Goal: Transaction & Acquisition: Purchase product/service

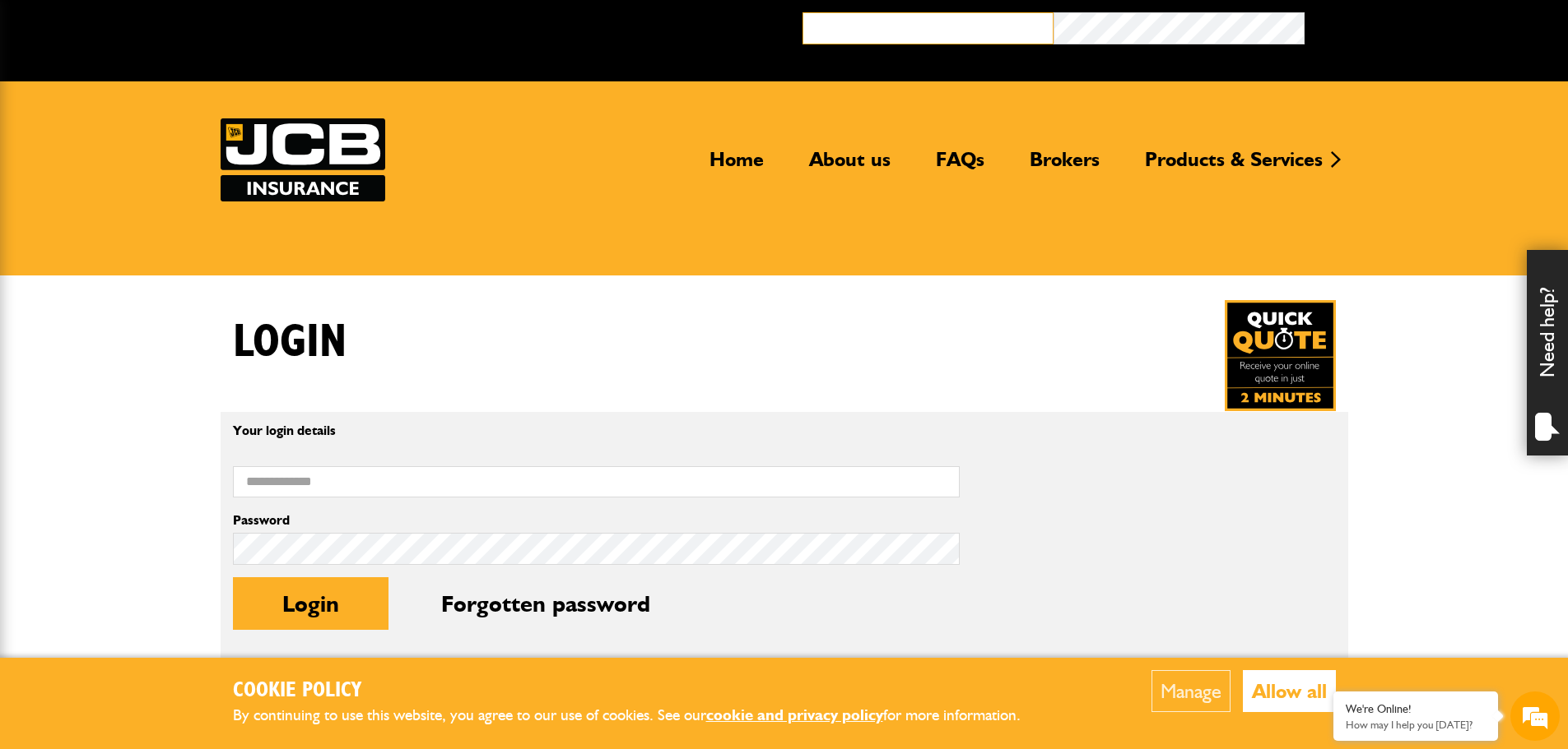
type input "**********"
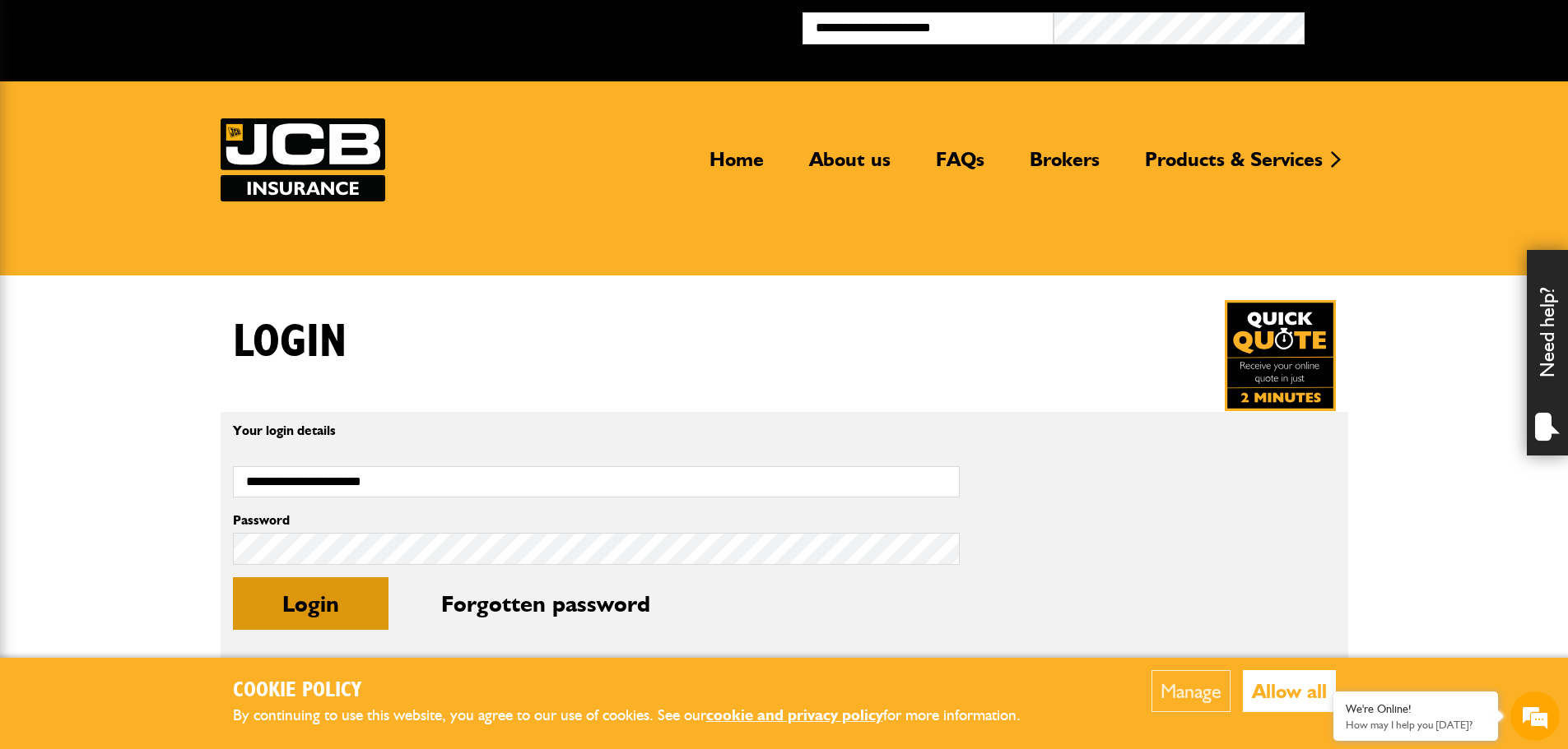
click at [331, 600] on button "Login" at bounding box center [311, 604] width 155 height 52
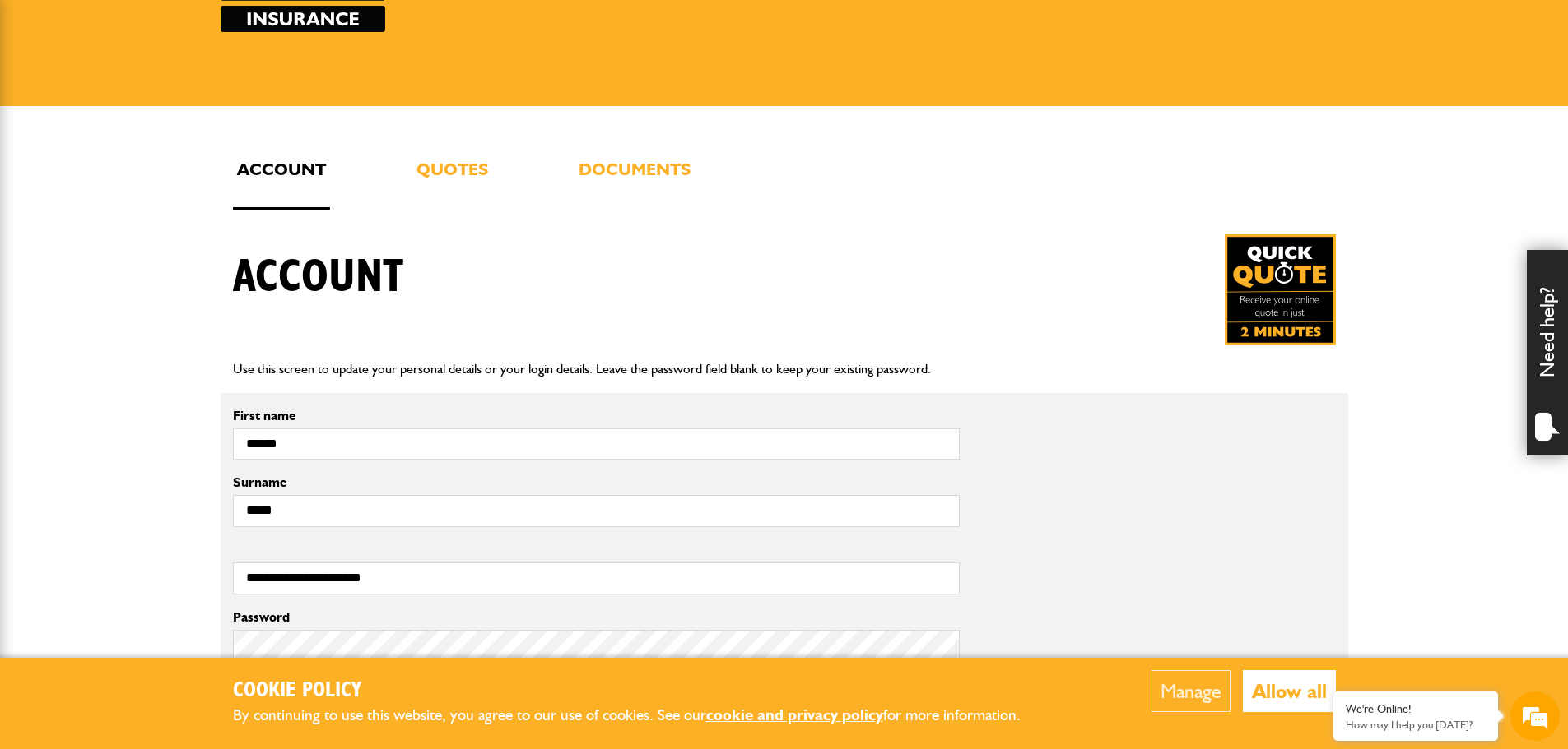
scroll to position [165, 0]
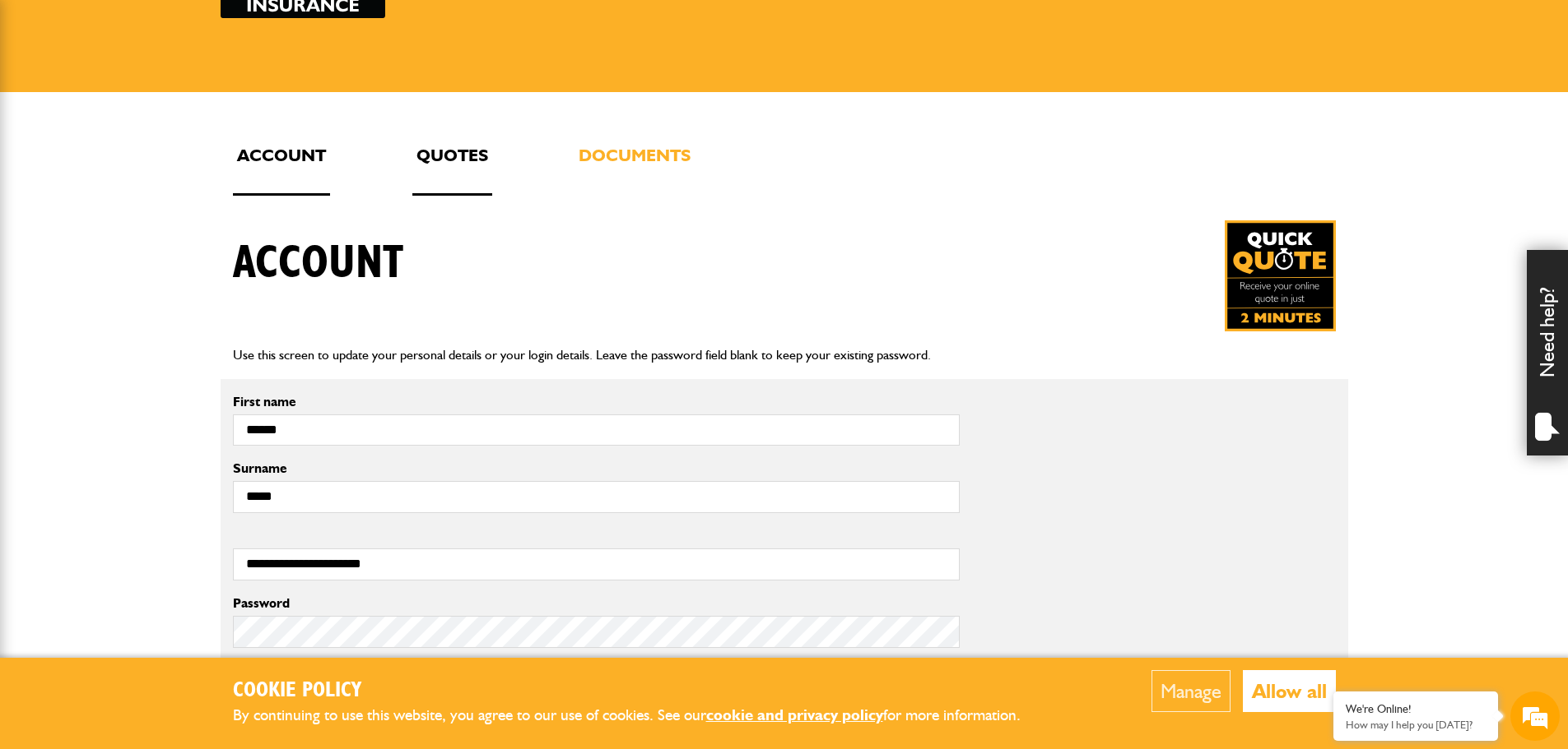
click at [468, 156] on link "Quotes" at bounding box center [451, 169] width 80 height 54
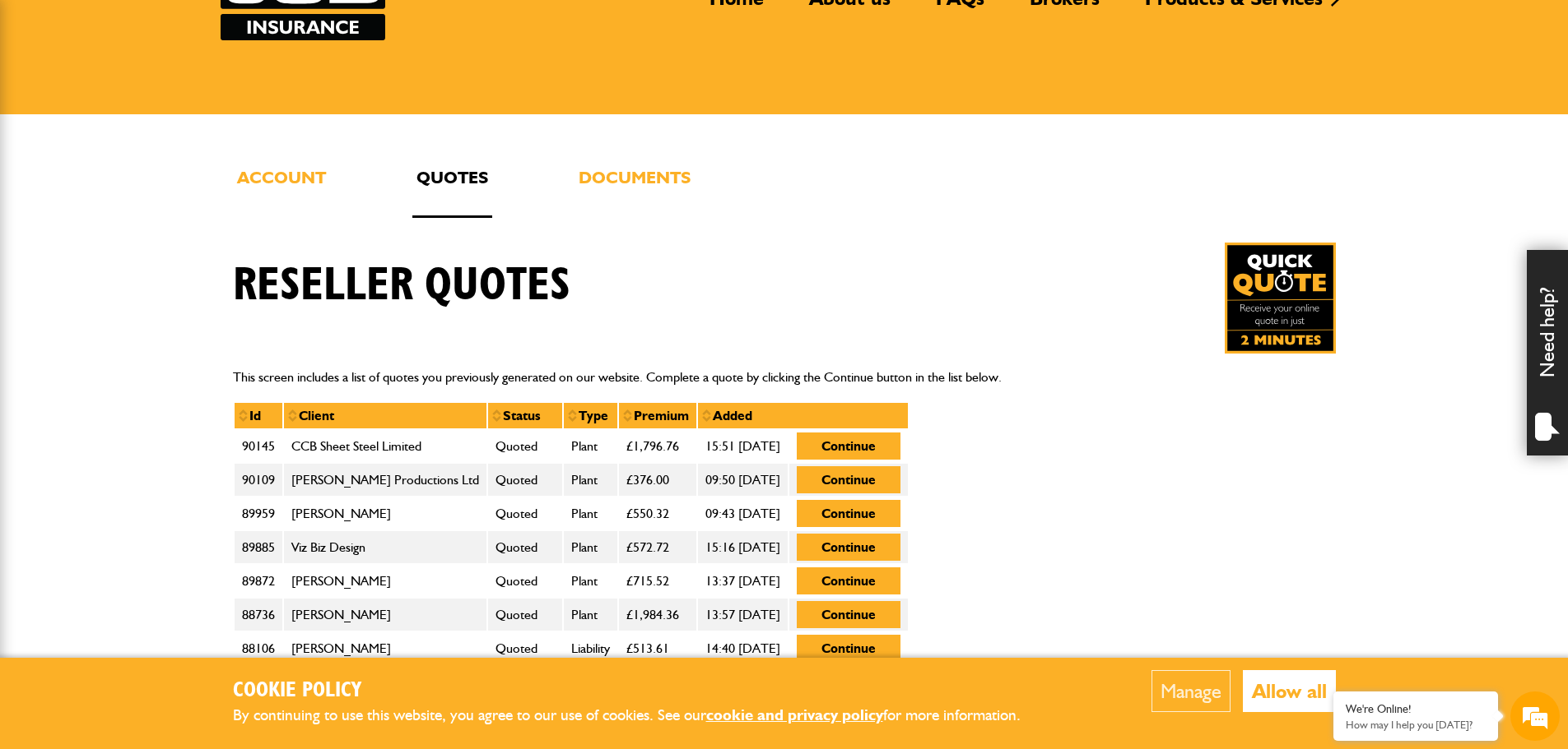
scroll to position [165, 0]
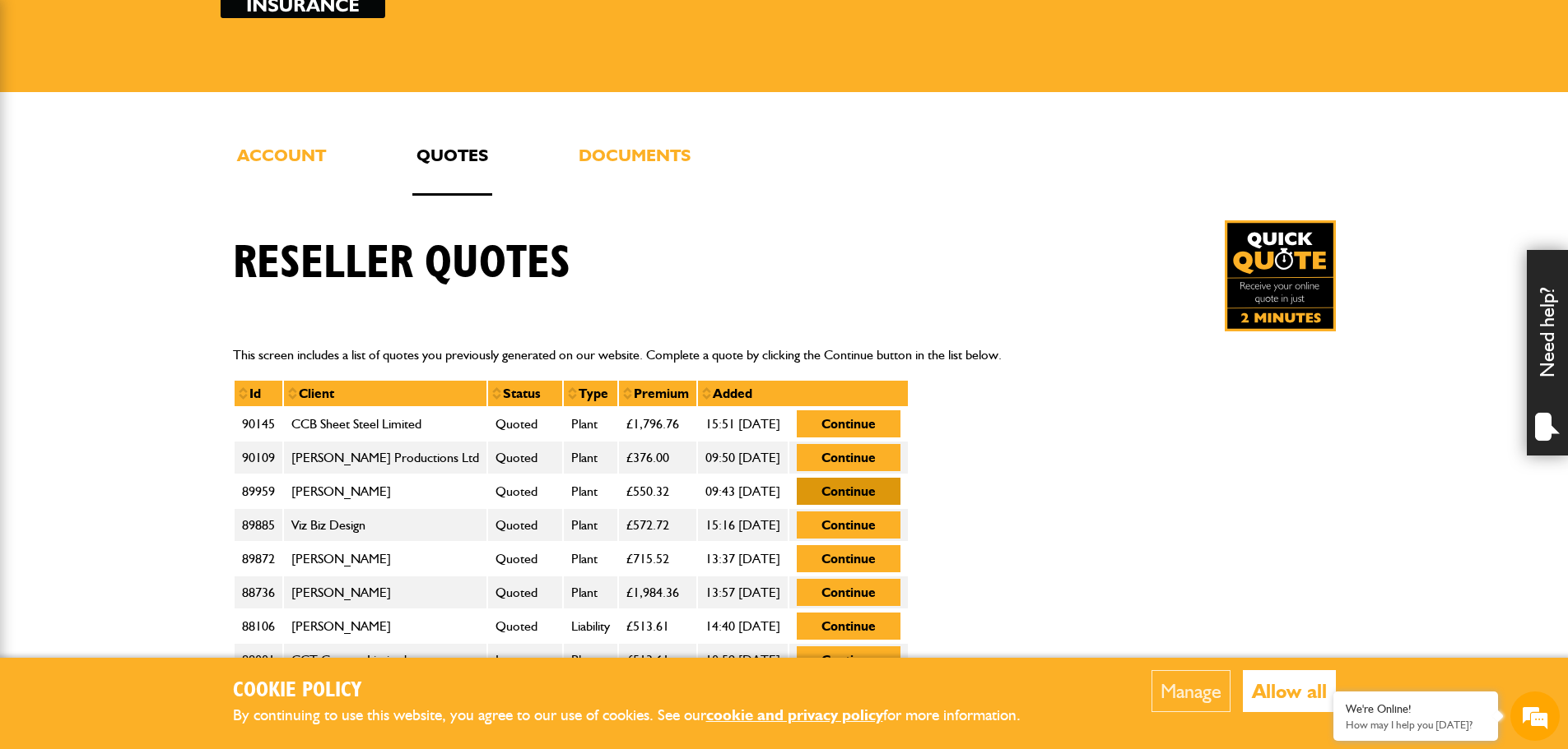
click at [900, 492] on button "Continue" at bounding box center [848, 491] width 104 height 27
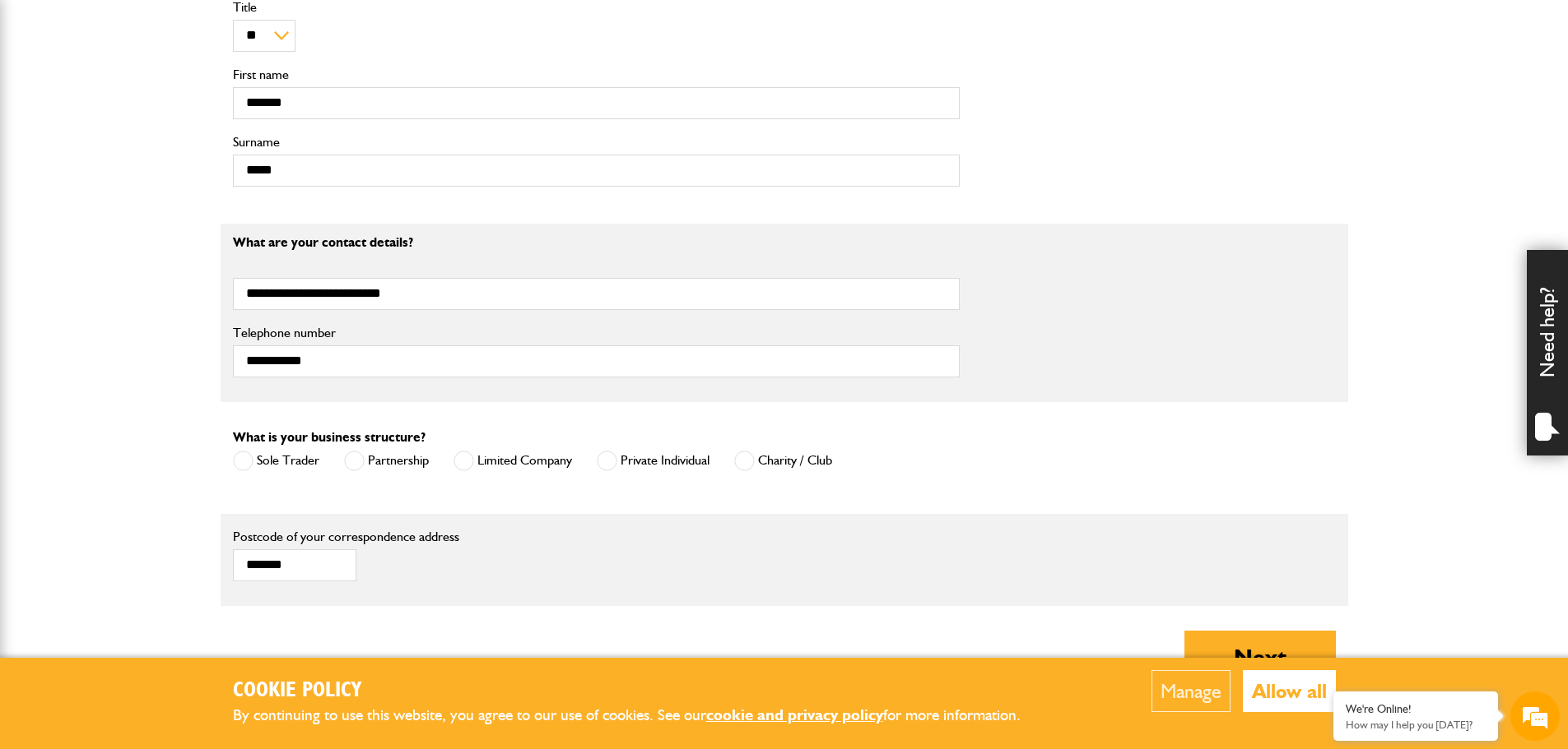
scroll to position [987, 0]
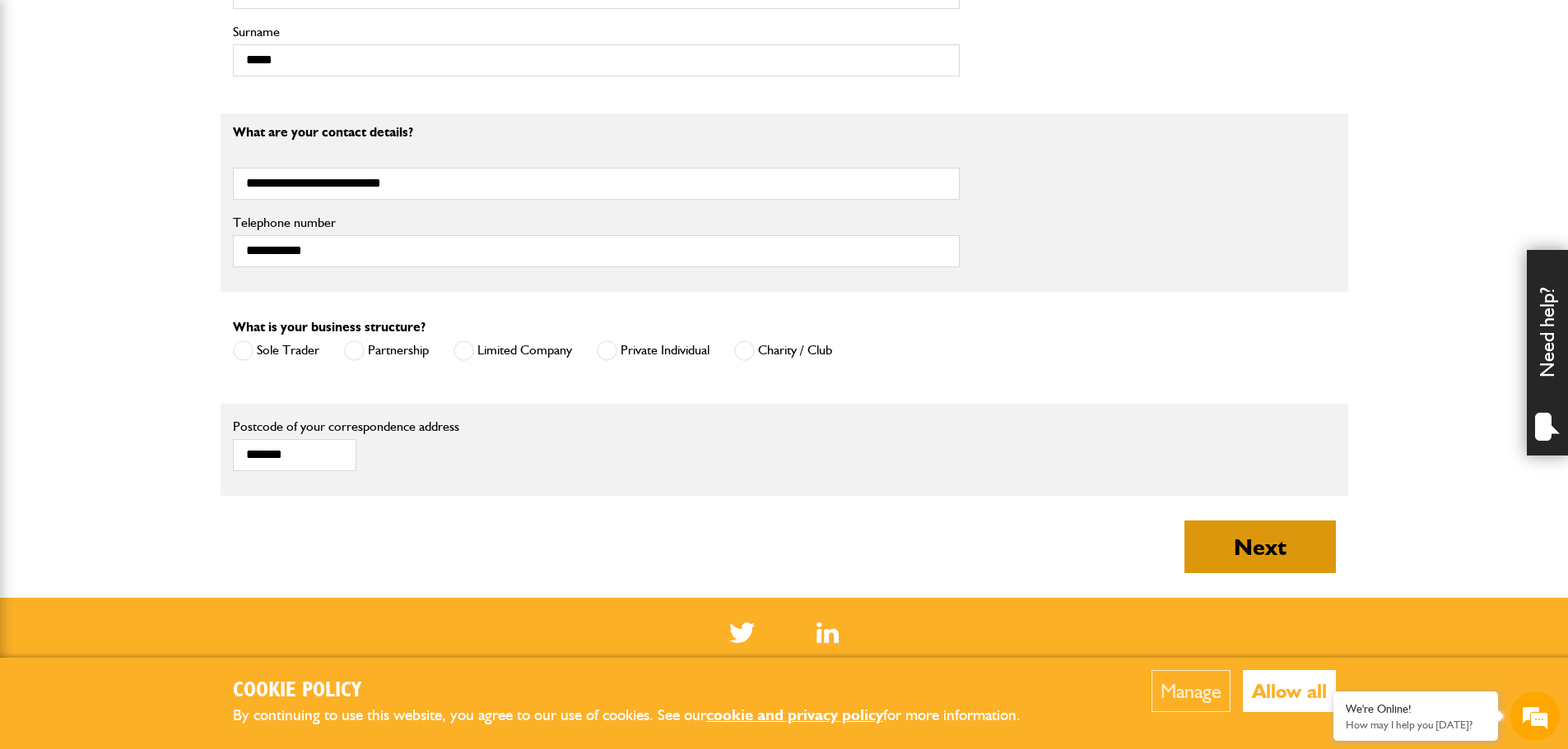
click at [1274, 547] on button "Next" at bounding box center [1260, 547] width 152 height 52
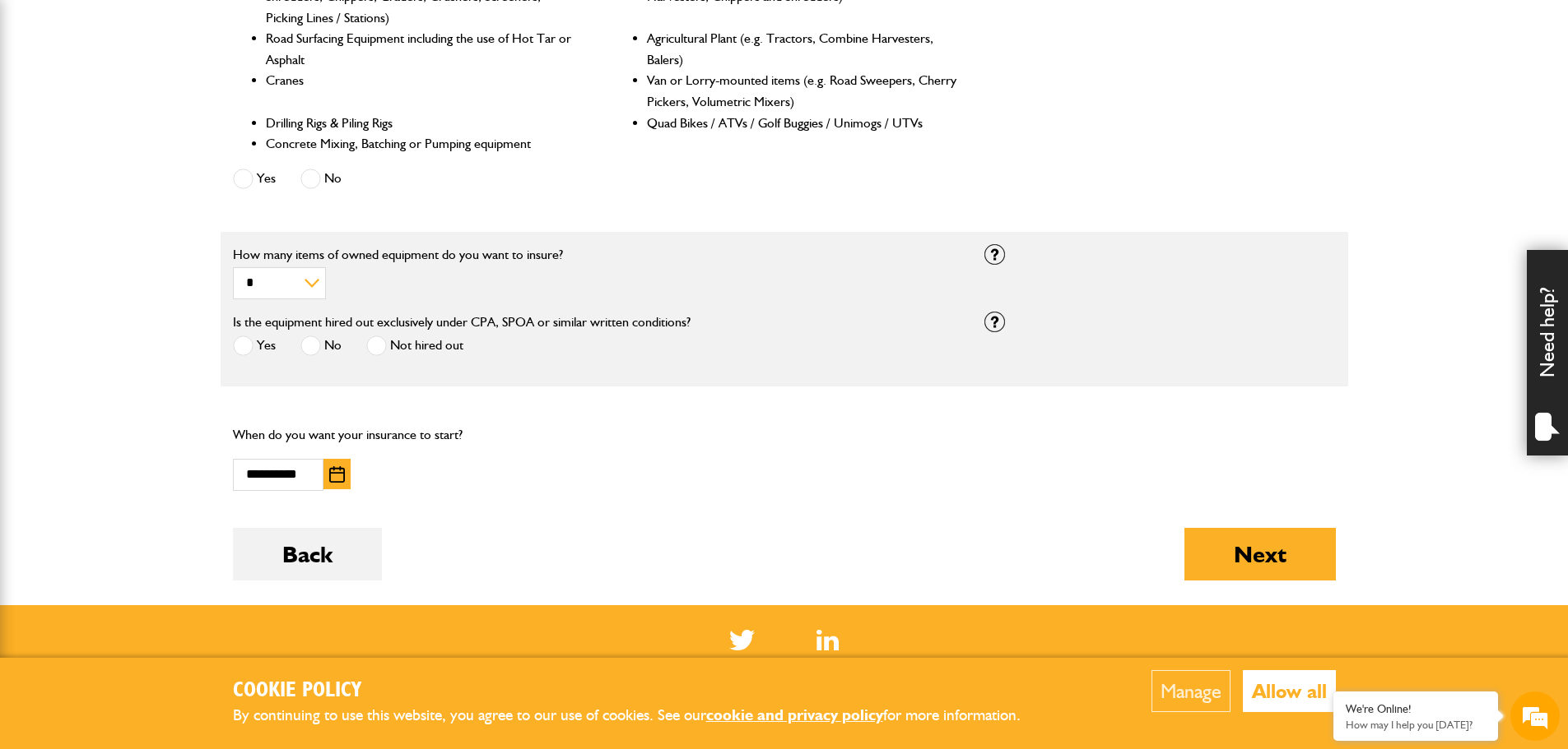
scroll to position [822, 0]
click at [1260, 551] on button "Next" at bounding box center [1260, 553] width 152 height 52
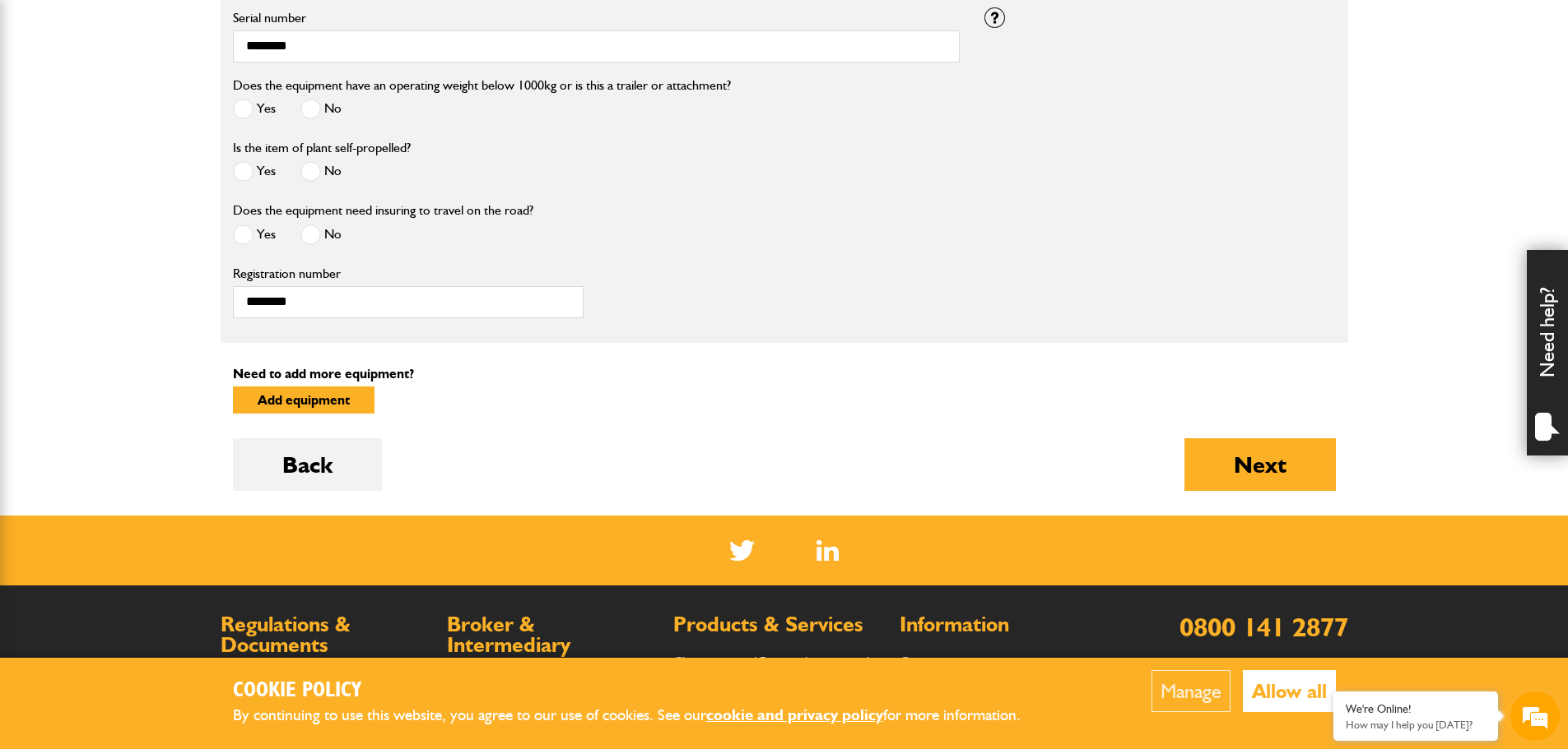
scroll to position [822, 0]
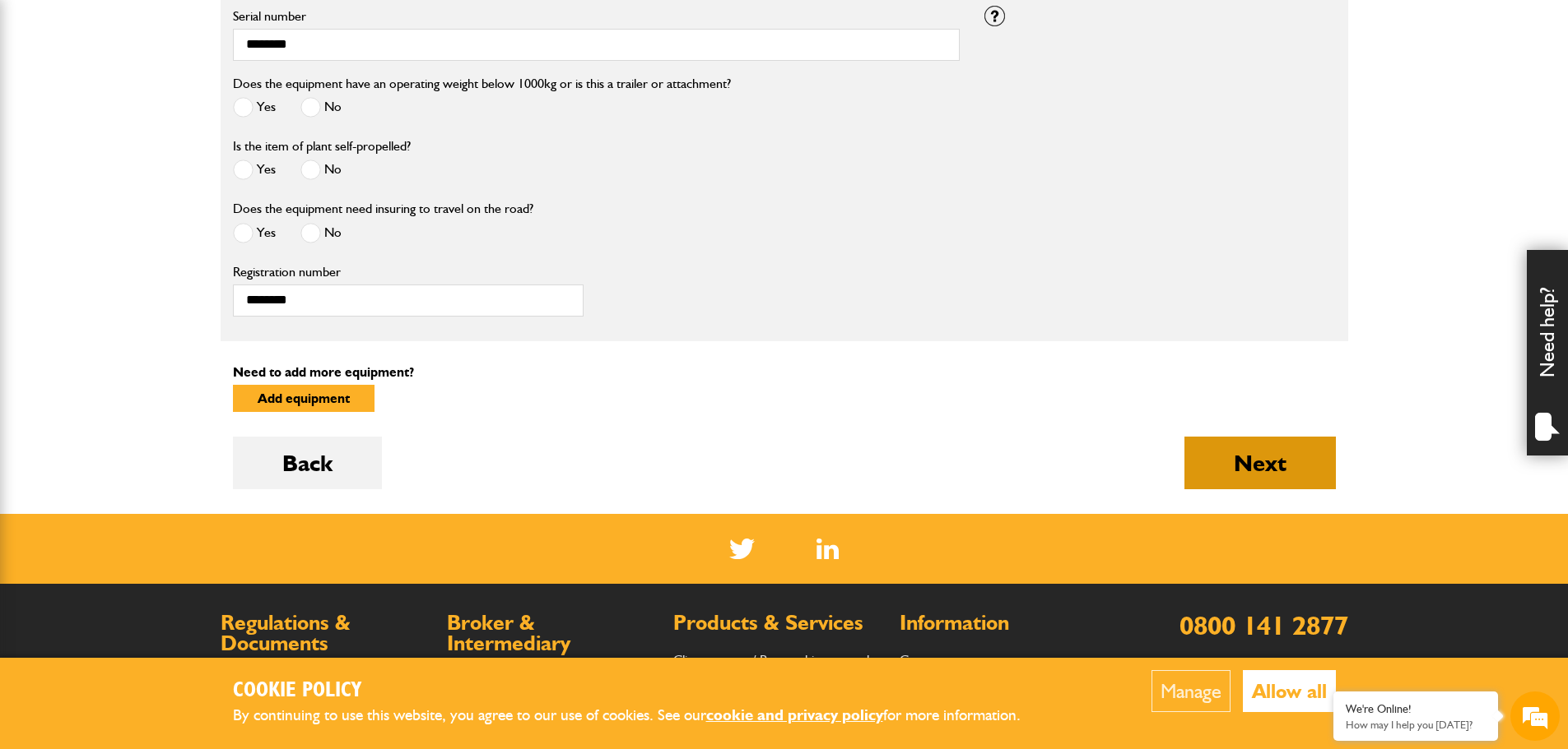
click at [1243, 472] on button "Next" at bounding box center [1260, 463] width 152 height 52
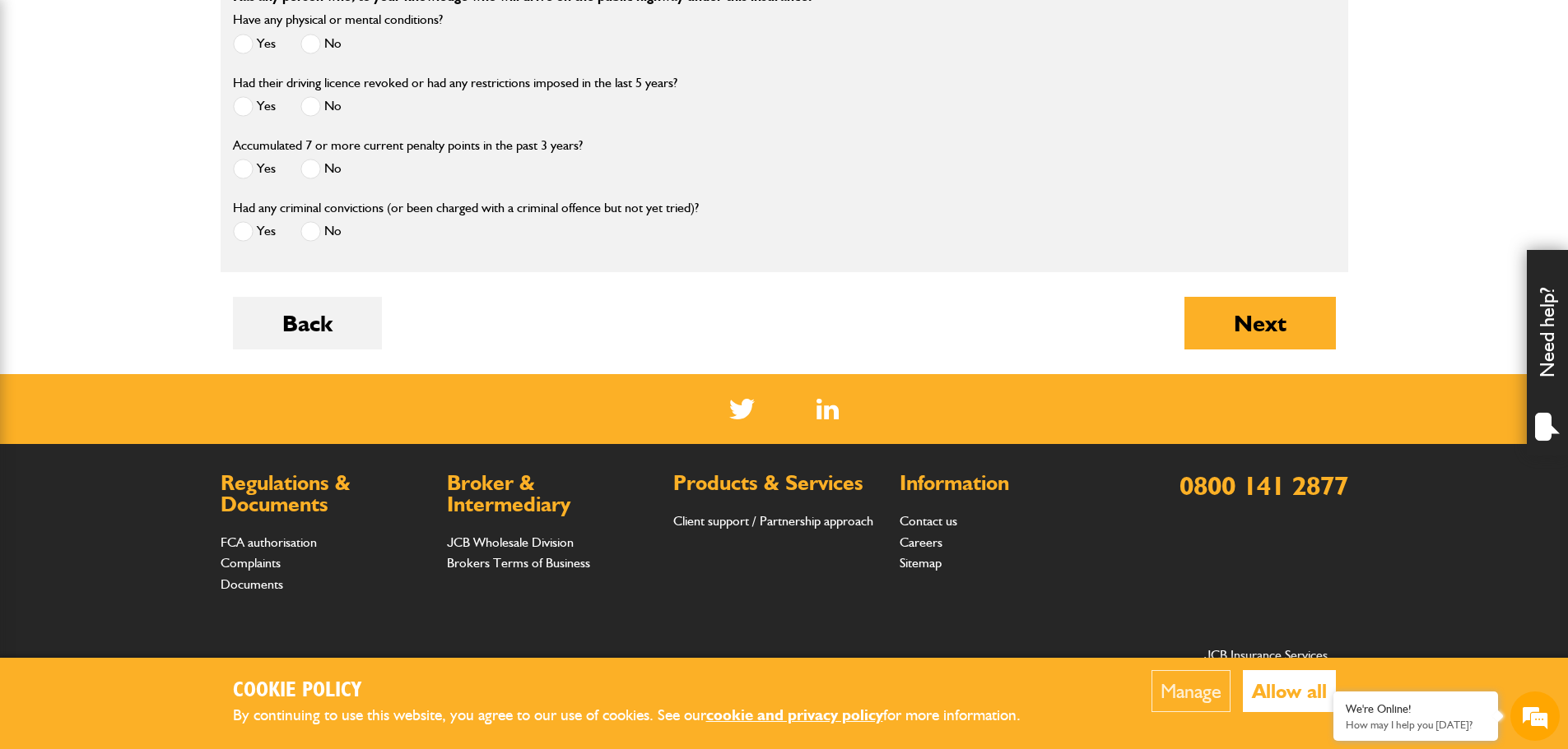
scroll to position [2467, 0]
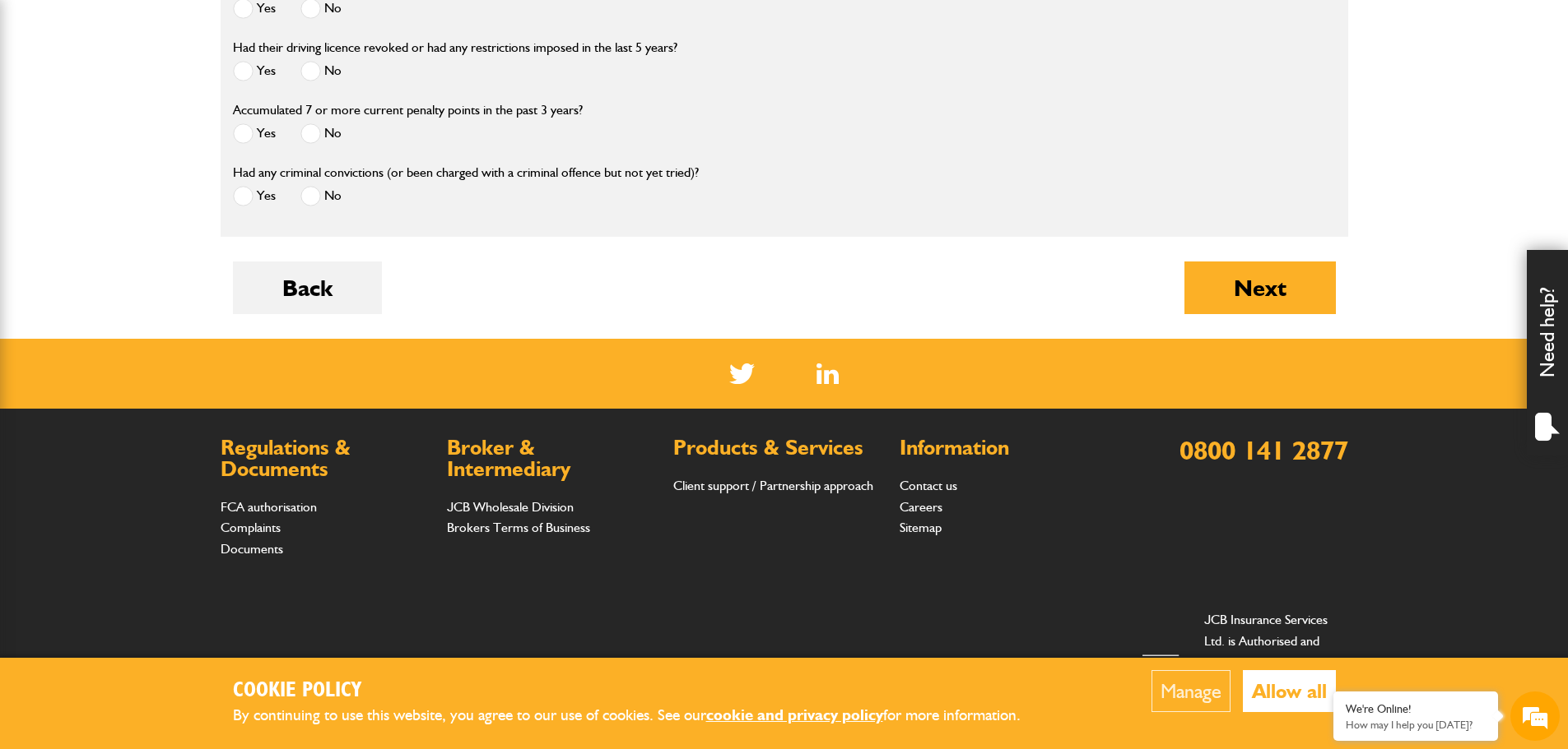
click at [1230, 293] on button "Next" at bounding box center [1260, 287] width 152 height 52
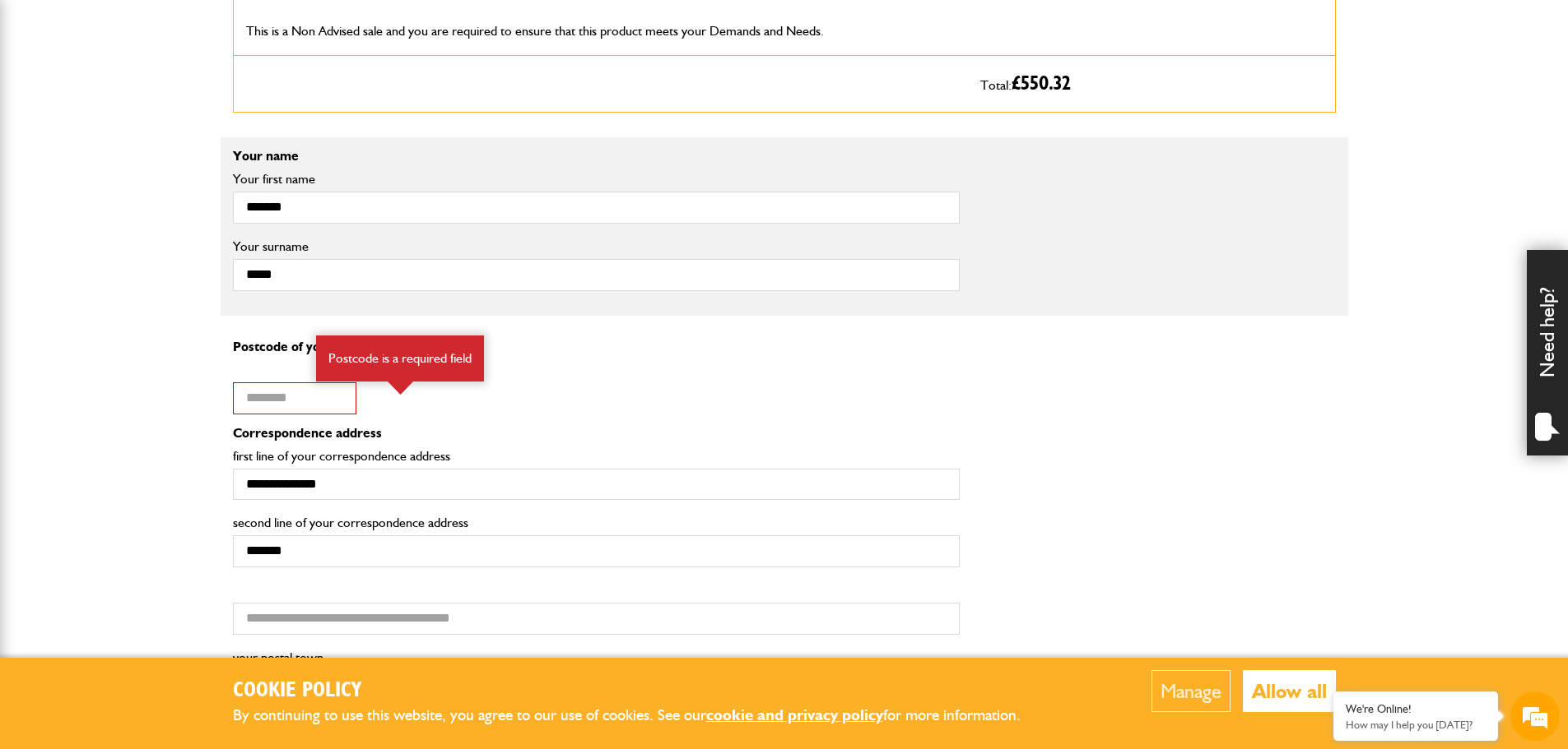
scroll to position [1152, 0]
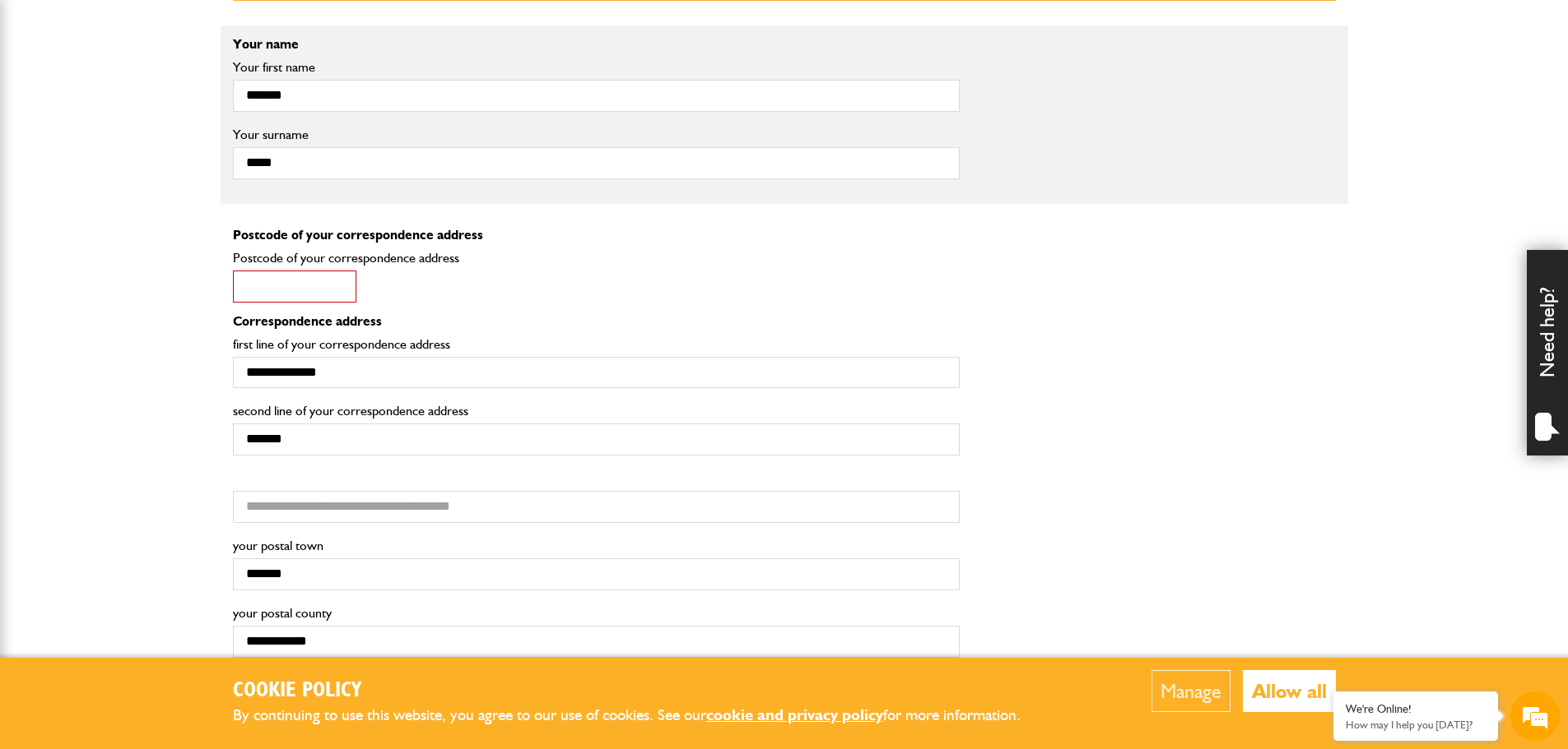
click at [293, 290] on input "Postcode of your correspondence address" at bounding box center [295, 286] width 124 height 32
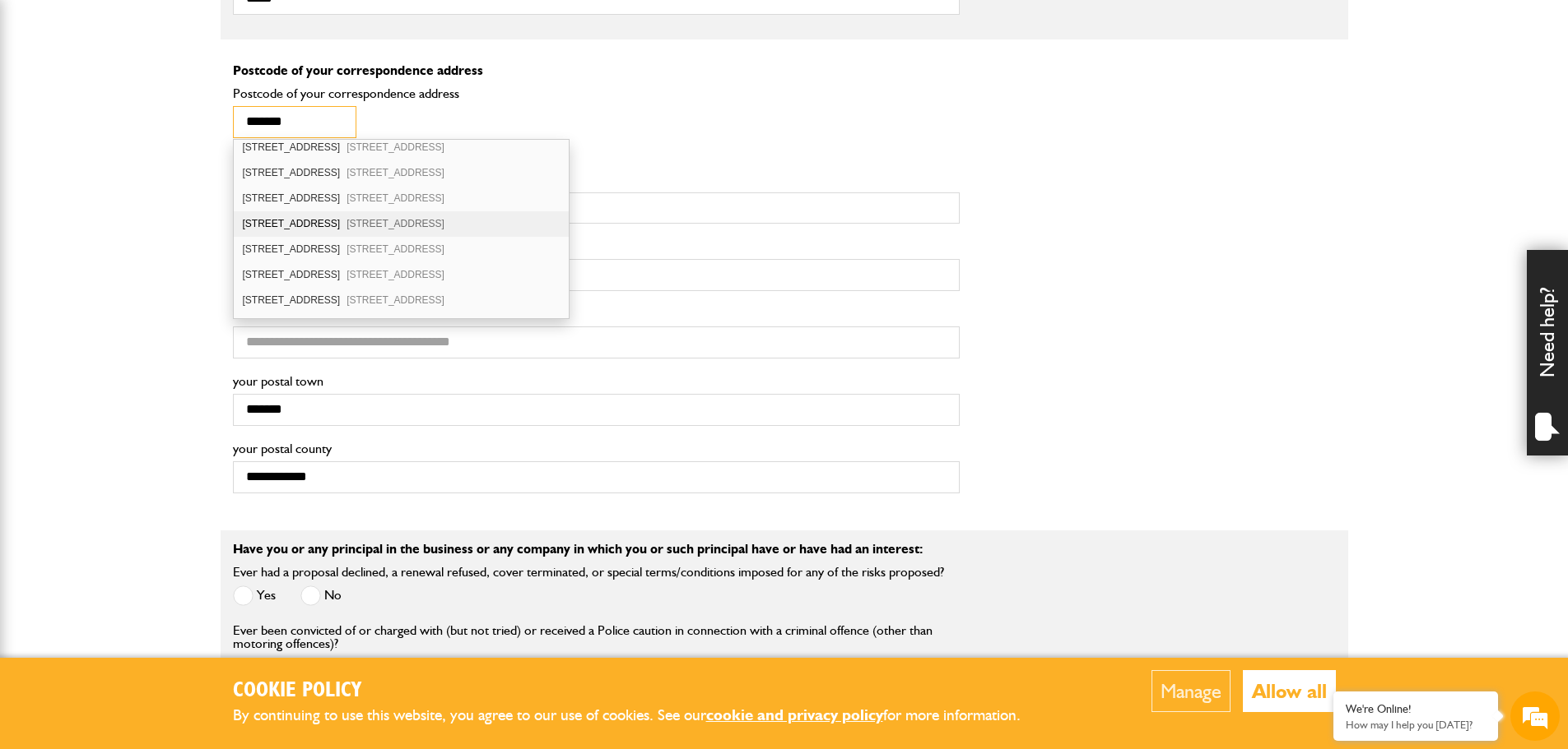
scroll to position [329, 0]
click at [311, 182] on div "43 Wragby Road Bardney Lincoln LN3 5XR" at bounding box center [401, 180] width 335 height 25
type input "*******"
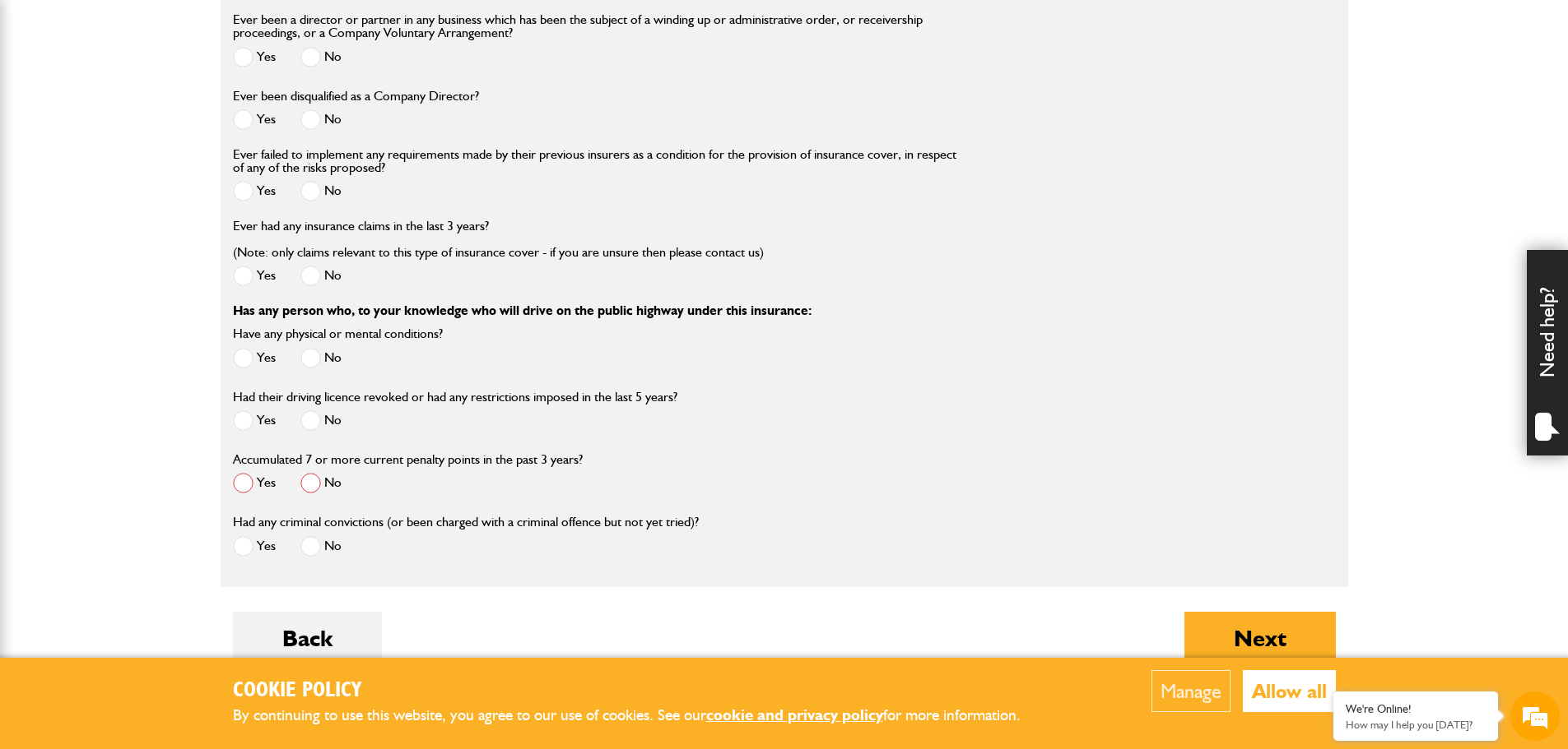
scroll to position [2386, 0]
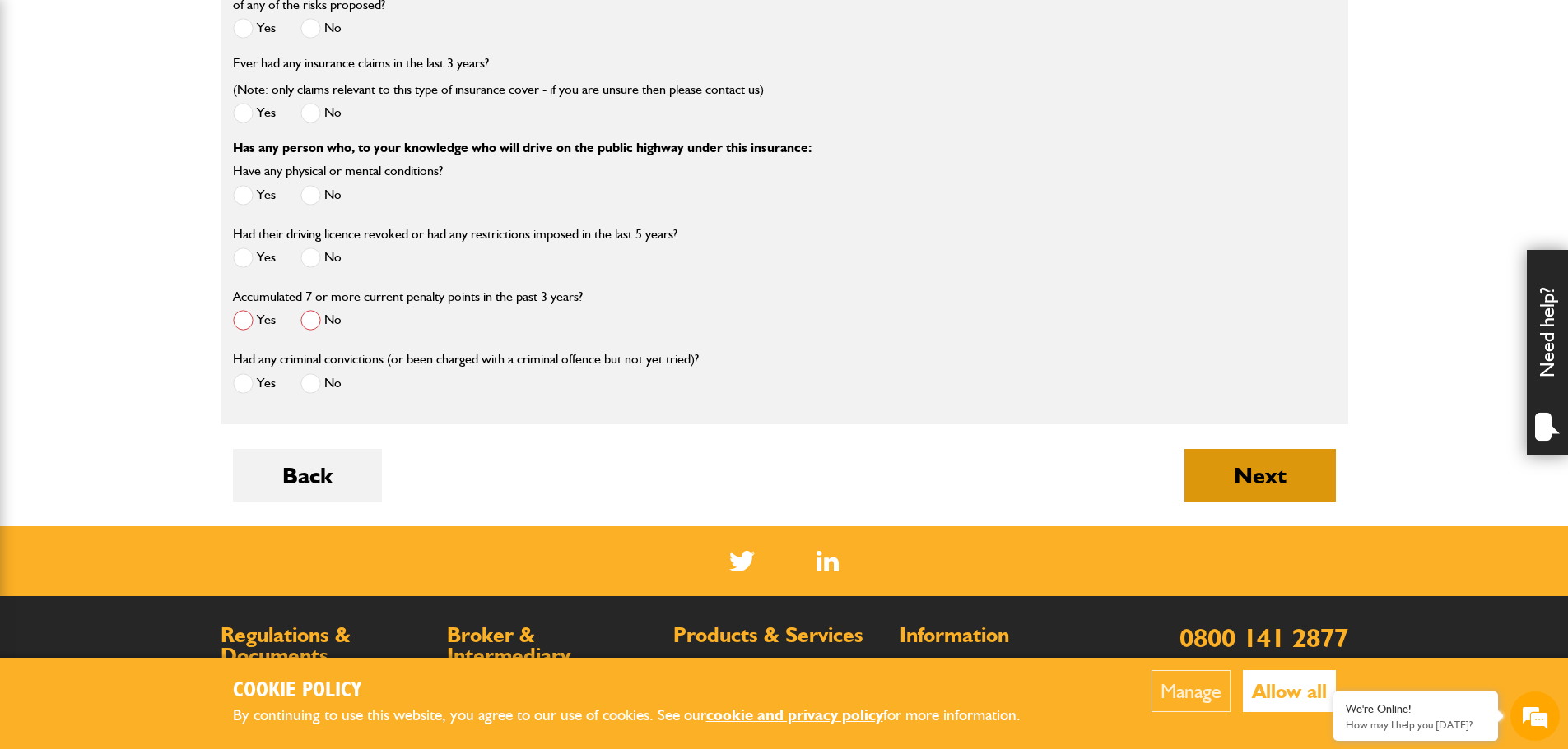
click at [1280, 483] on button "Next" at bounding box center [1260, 476] width 152 height 52
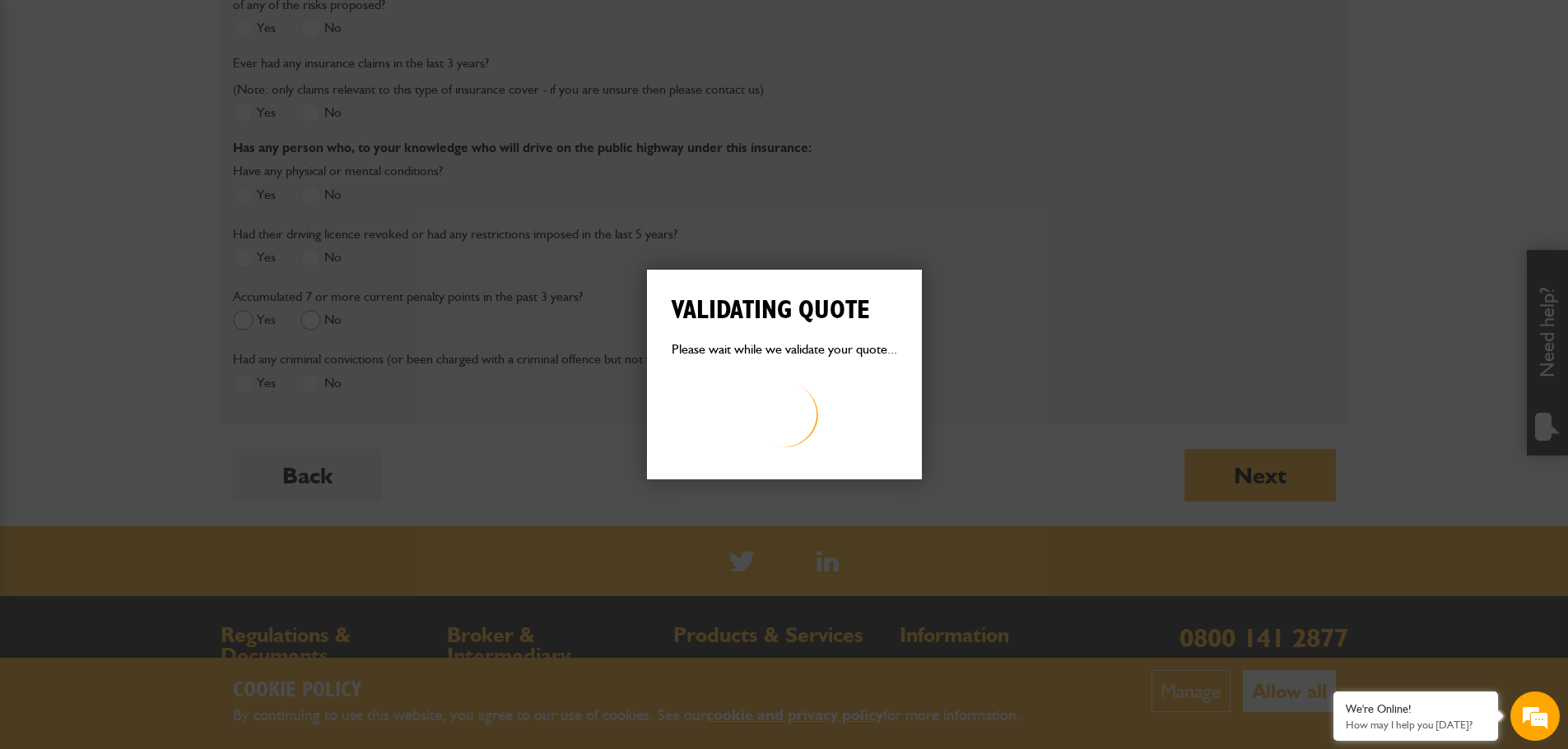
click at [325, 317] on div "Validating quote Please wait while we validate your quote... Quote invalid Your…" at bounding box center [784, 374] width 1568 height 749
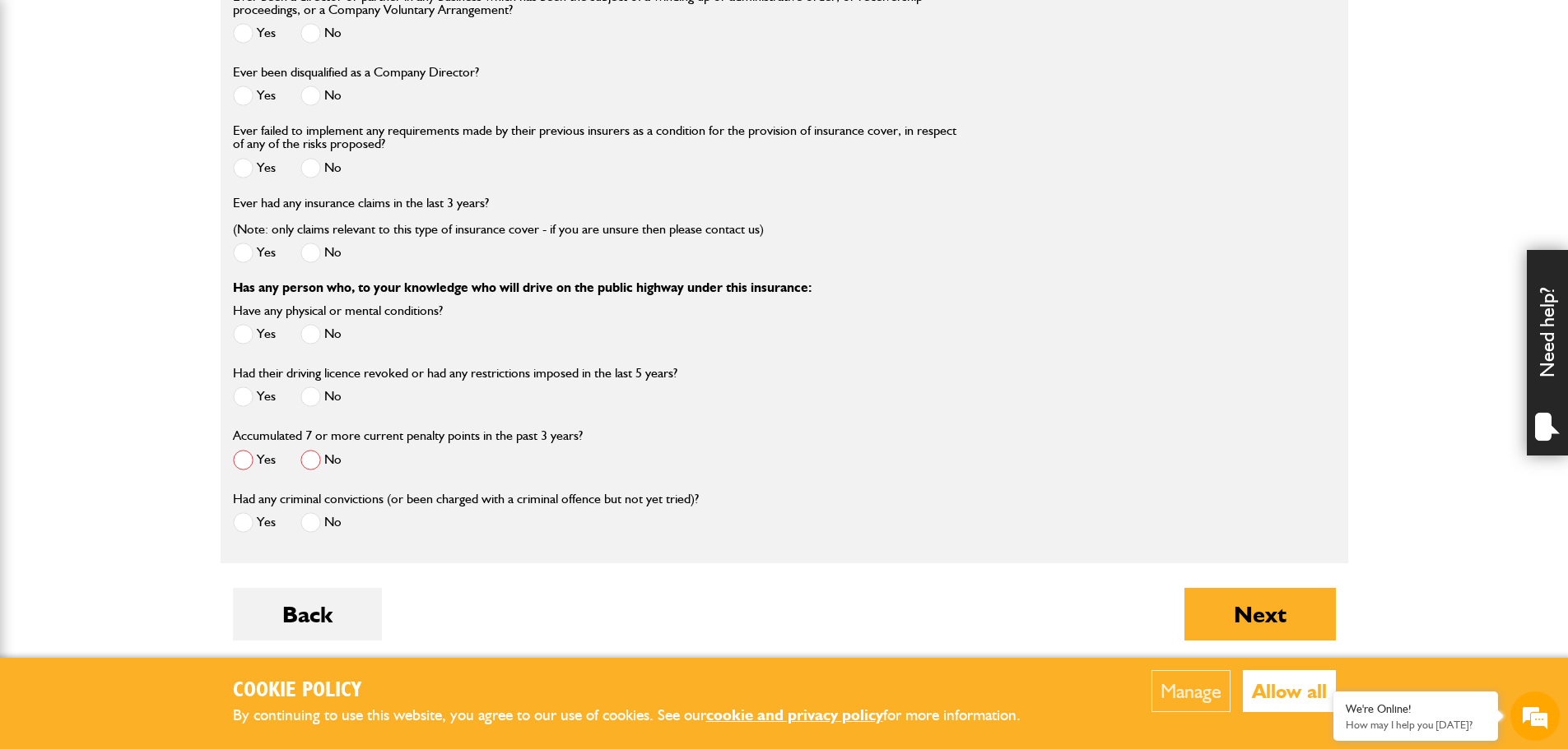
scroll to position [2386, 0]
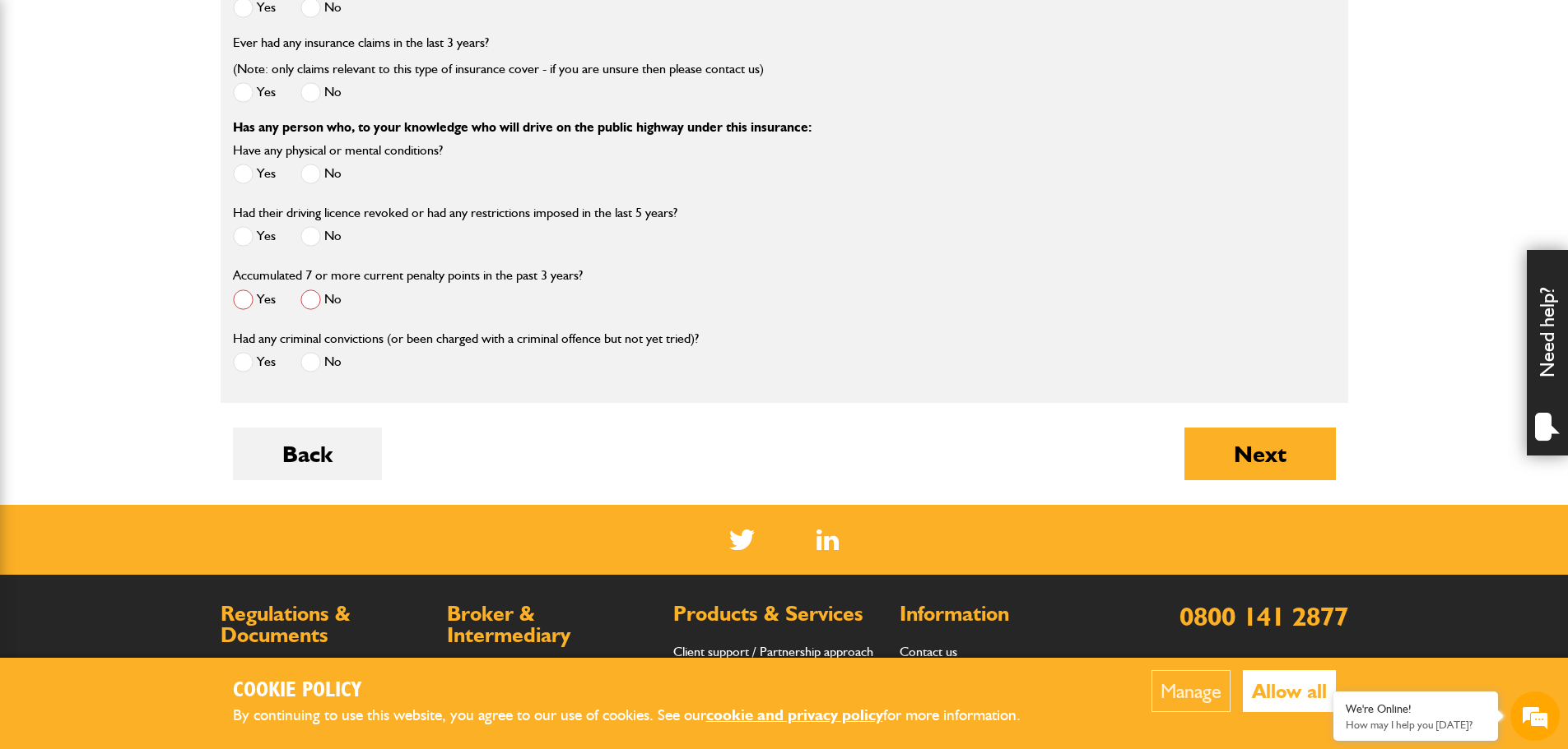
click at [308, 308] on span at bounding box center [311, 300] width 21 height 21
click at [1265, 470] on button "Next" at bounding box center [1260, 454] width 152 height 52
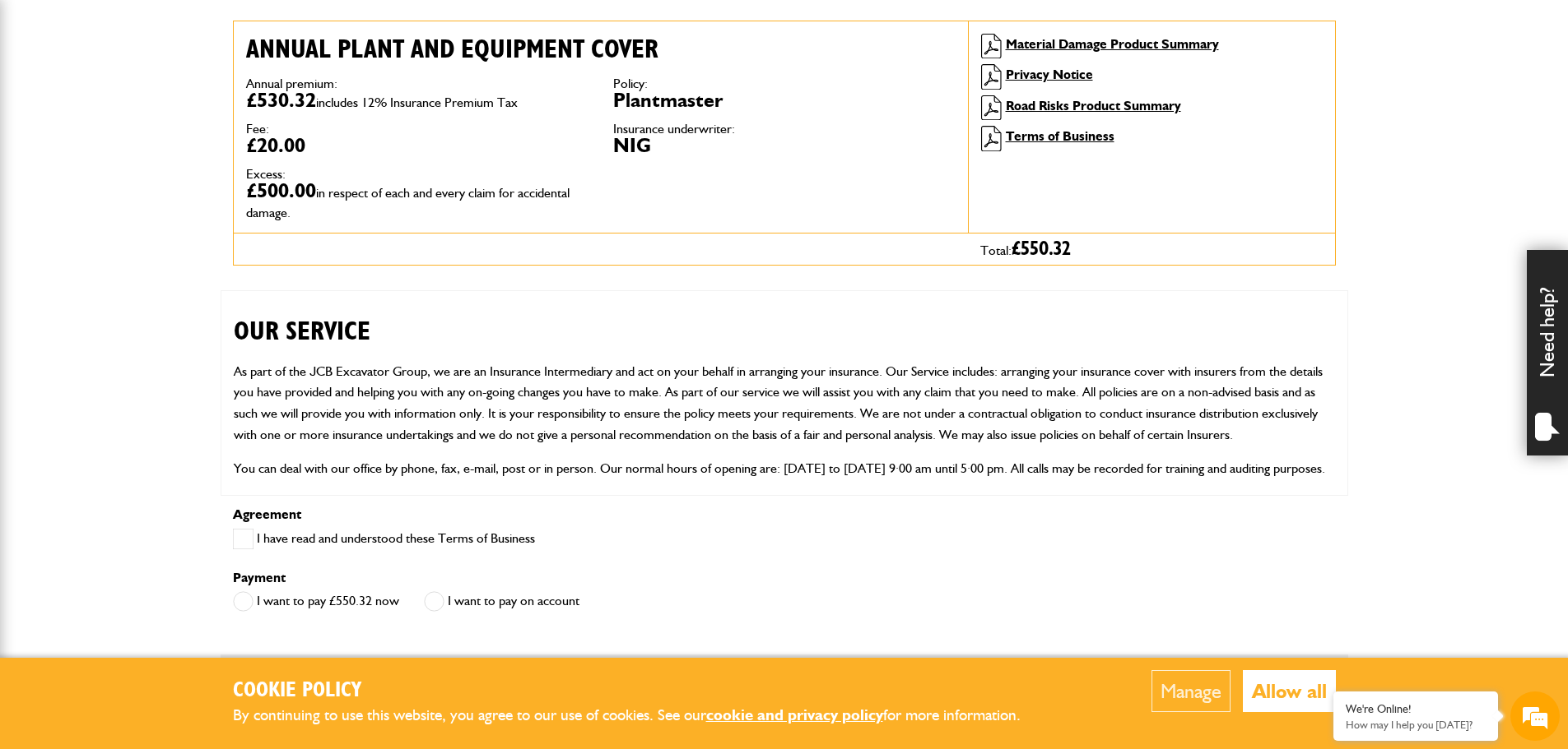
scroll to position [247, 0]
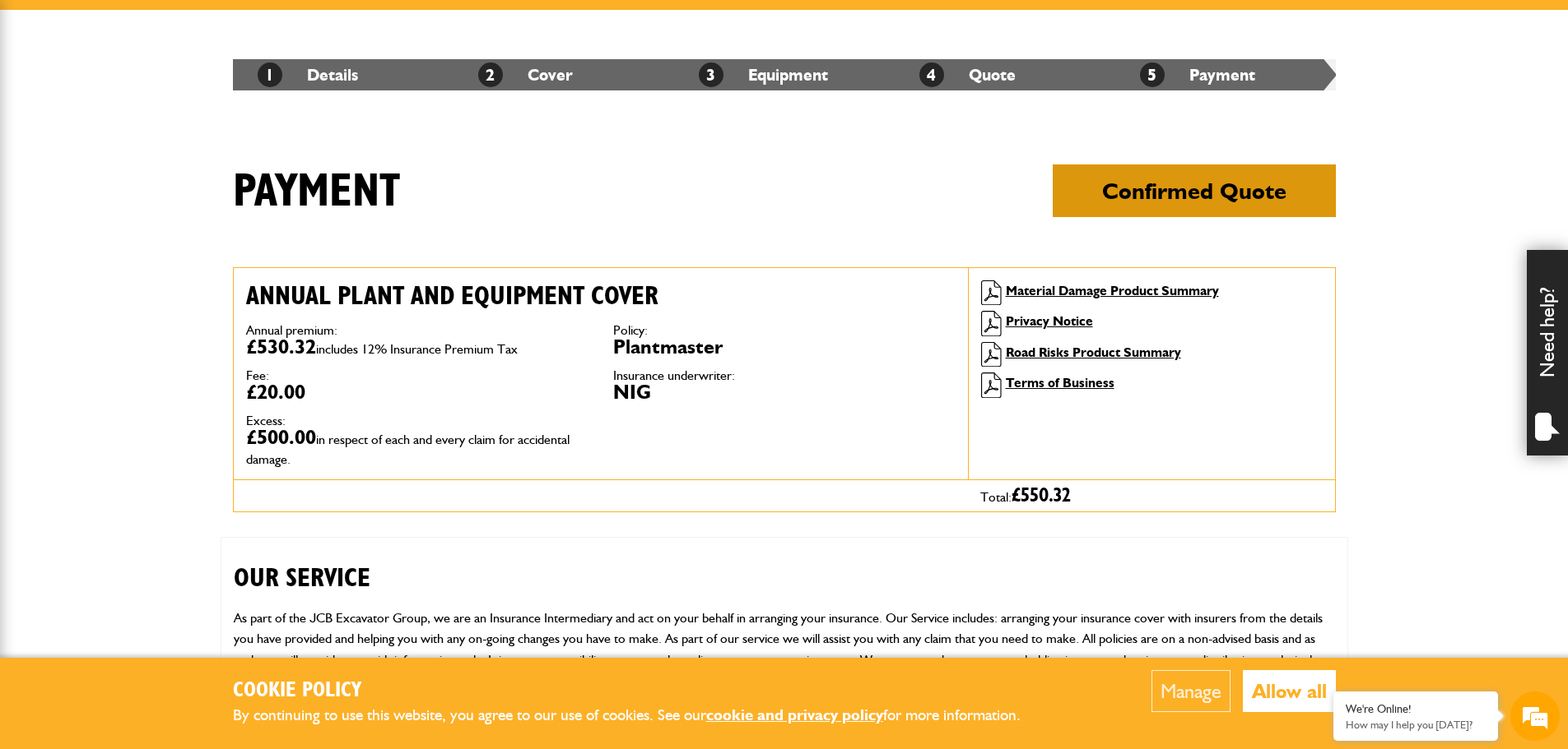
click at [1171, 202] on button "Confirmed Quote" at bounding box center [1194, 191] width 283 height 52
